Goal: Information Seeking & Learning: Learn about a topic

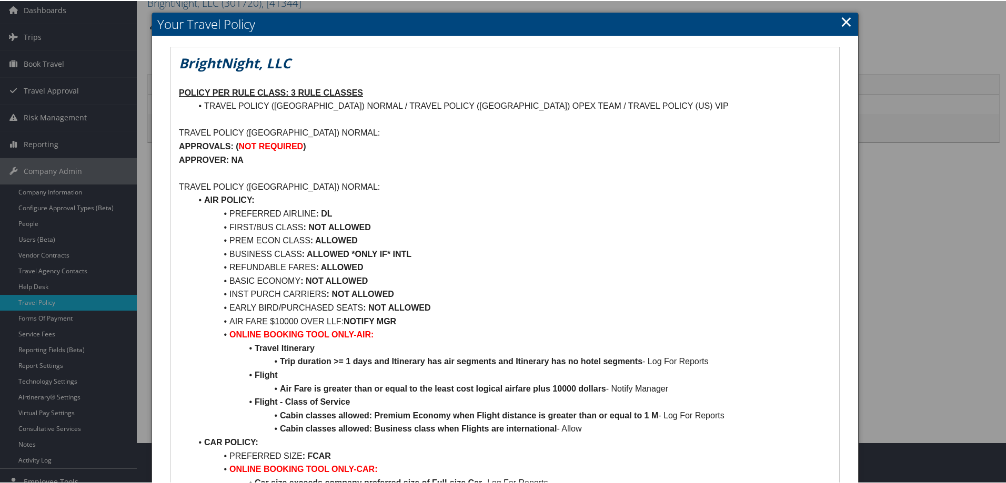
scroll to position [94, 0]
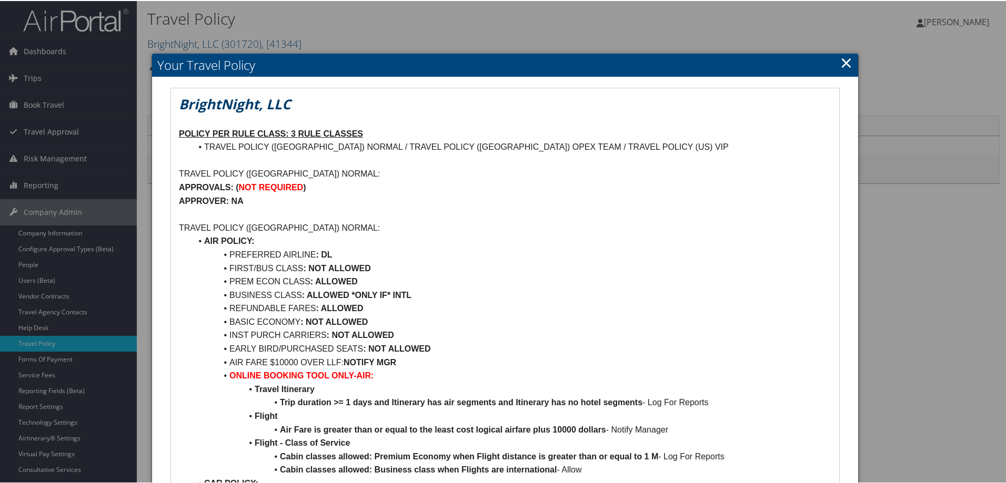
click at [841, 65] on link "×" at bounding box center [846, 61] width 12 height 21
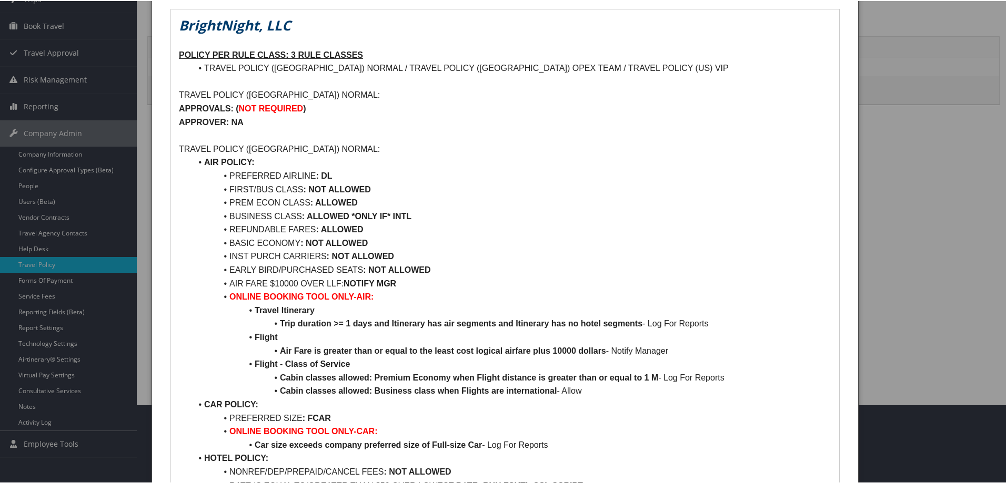
scroll to position [105, 0]
